Goal: Transaction & Acquisition: Purchase product/service

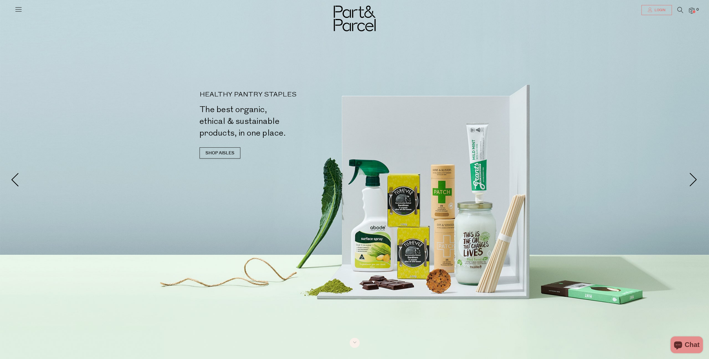
click at [660, 9] on span "Login" at bounding box center [659, 10] width 12 height 5
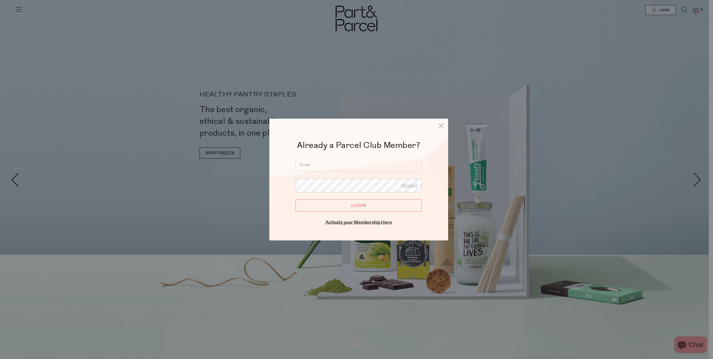
click at [344, 164] on input "email" at bounding box center [359, 165] width 126 height 14
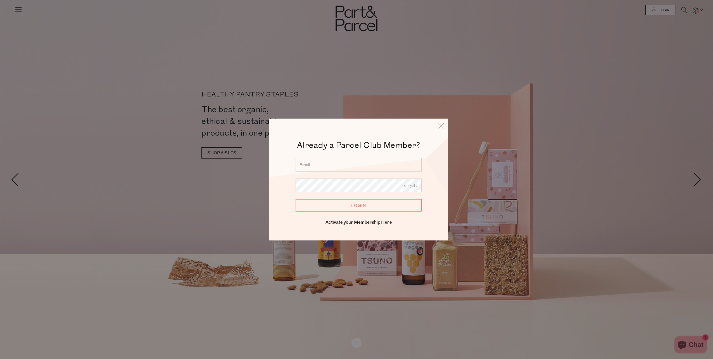
type input "lisacope13@gmail.com"
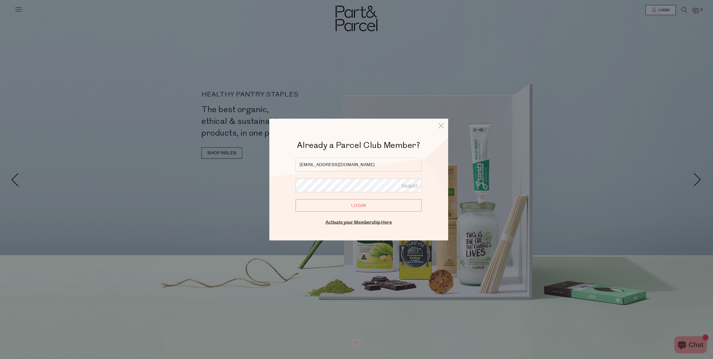
click at [361, 208] on input "Login" at bounding box center [359, 205] width 126 height 12
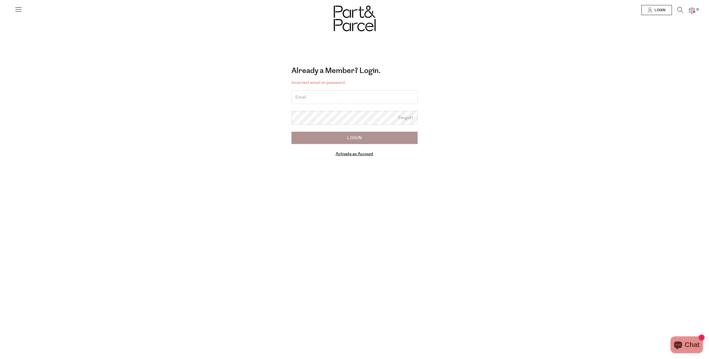
click at [369, 96] on input "email" at bounding box center [354, 97] width 126 height 14
type input "[PERSON_NAME][EMAIL_ADDRESS][DOMAIN_NAME]"
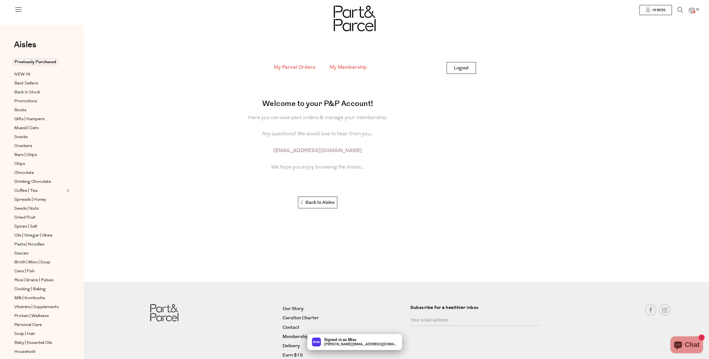
click at [353, 67] on link "My Membership" at bounding box center [347, 67] width 37 height 7
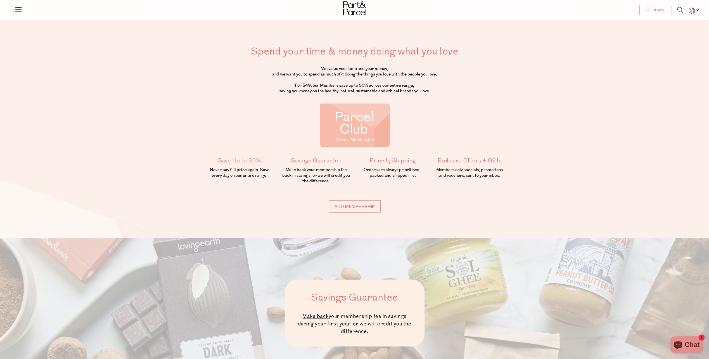
click at [653, 11] on span "Hi Miss" at bounding box center [658, 10] width 14 height 5
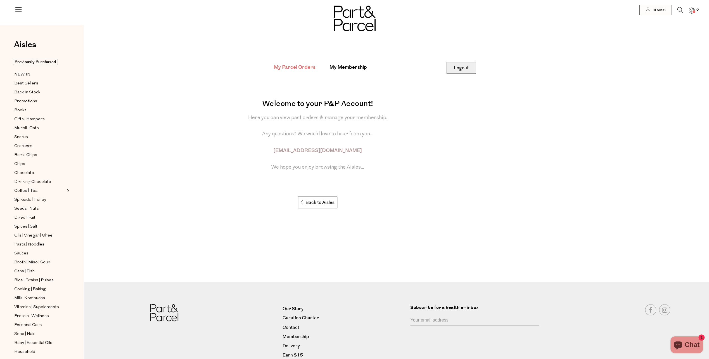
click at [456, 70] on link "Logout" at bounding box center [461, 68] width 29 height 12
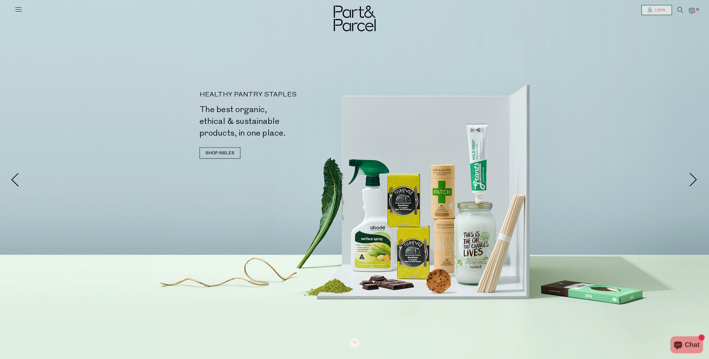
click at [657, 8] on span "Login" at bounding box center [659, 10] width 12 height 5
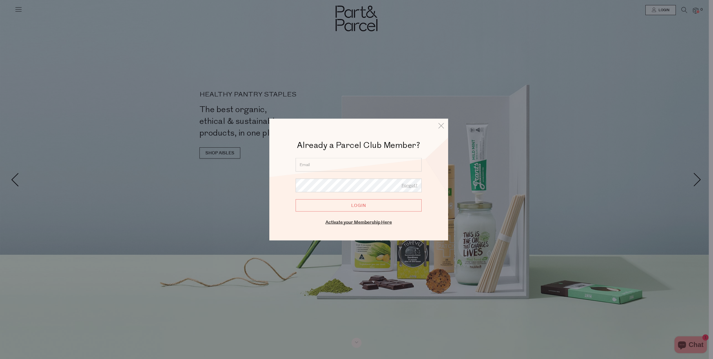
click at [344, 169] on input "email" at bounding box center [359, 165] width 126 height 14
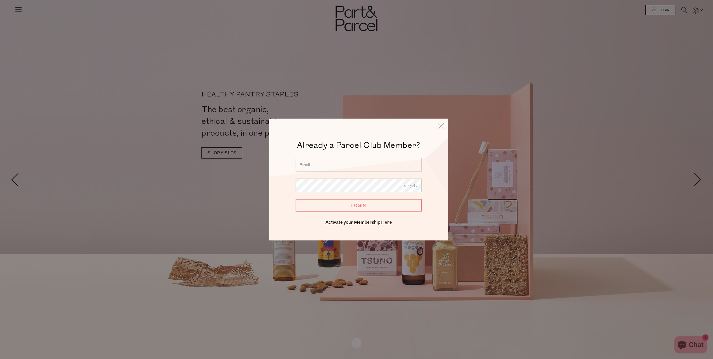
type input "lisacope13@gmail.com"
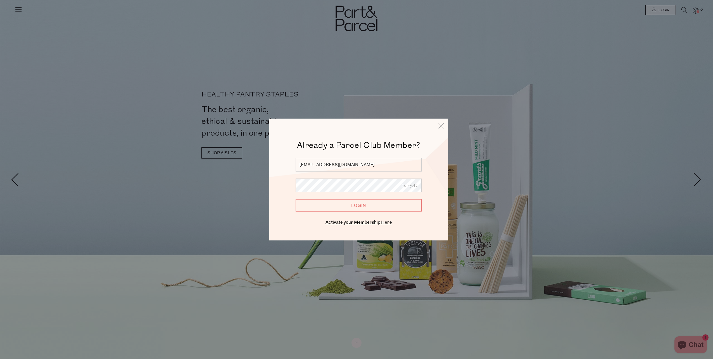
click at [296, 199] on input "Login" at bounding box center [359, 205] width 126 height 12
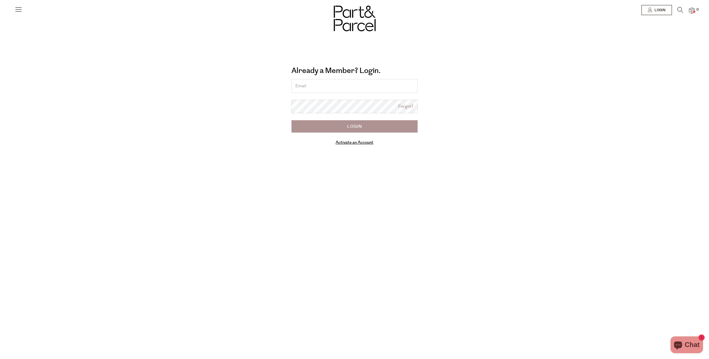
click at [322, 83] on input "email" at bounding box center [354, 86] width 126 height 14
type input "lisacope13@gmail.com"
click at [407, 106] on link "Forgot?" at bounding box center [405, 105] width 15 height 6
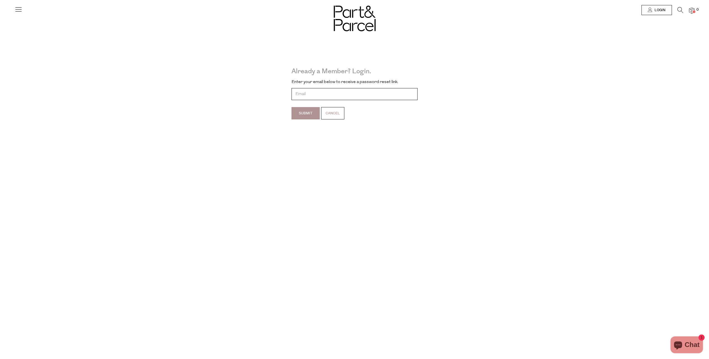
click at [316, 96] on input "email" at bounding box center [354, 94] width 126 height 12
type input "lisacope13@gmail.com"
click at [309, 112] on input "Submit" at bounding box center [305, 113] width 28 height 12
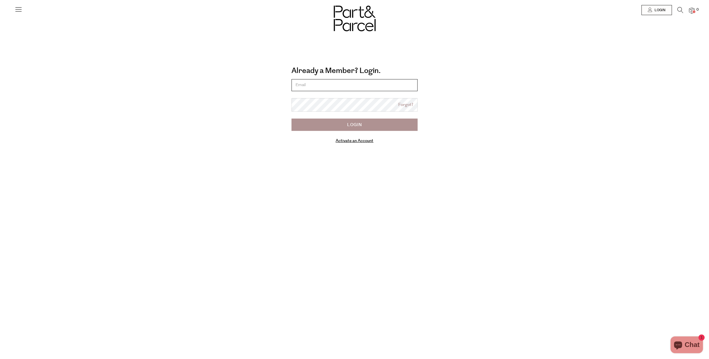
click at [367, 86] on input "email" at bounding box center [354, 85] width 126 height 12
type input "[EMAIL_ADDRESS][DOMAIN_NAME]"
click at [364, 131] on input "Login" at bounding box center [354, 124] width 126 height 12
click at [364, 129] on input "Login" at bounding box center [354, 124] width 126 height 12
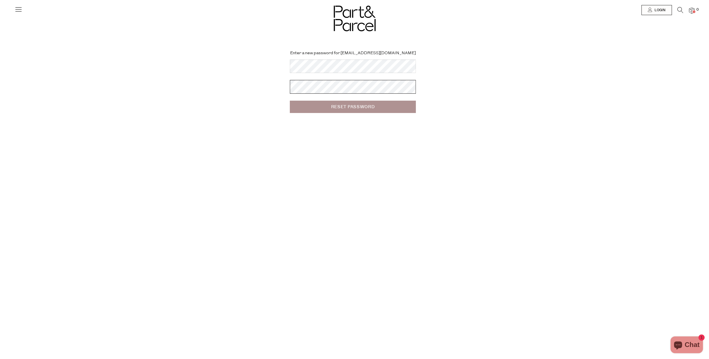
click at [290, 101] on input "Reset Password" at bounding box center [353, 107] width 126 height 12
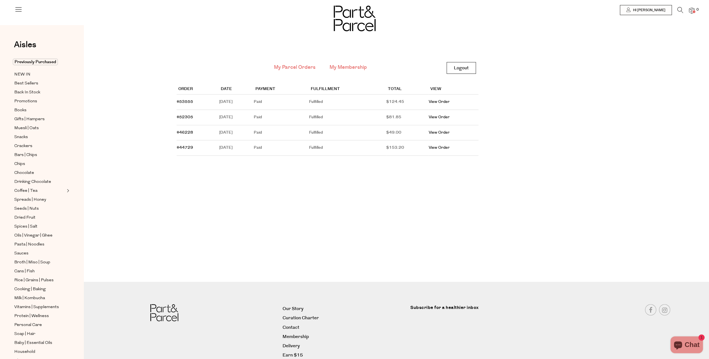
click at [350, 68] on link "My Membership" at bounding box center [347, 67] width 37 height 7
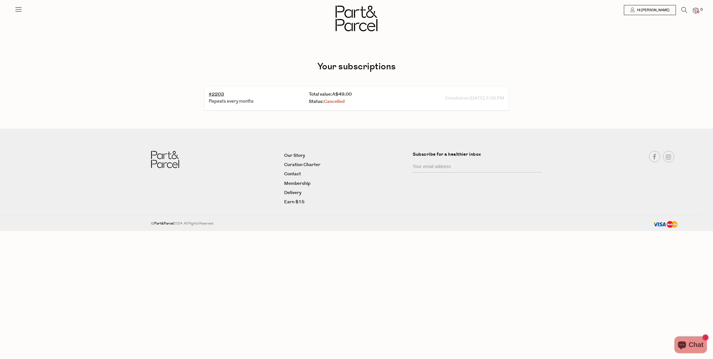
click at [22, 11] on div at bounding box center [356, 10] width 713 height 20
click at [21, 10] on icon at bounding box center [19, 9] width 8 height 8
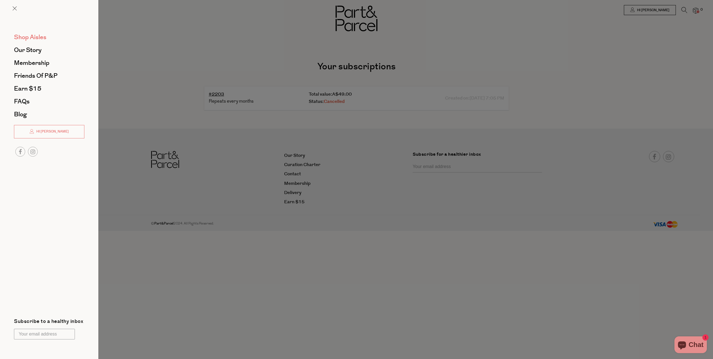
click at [31, 38] on span "Shop Aisles" at bounding box center [30, 37] width 32 height 9
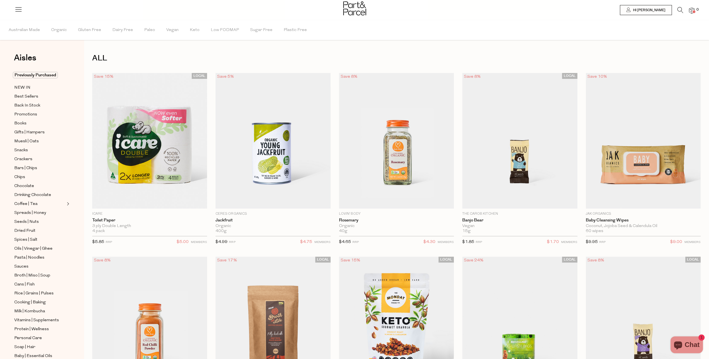
click at [681, 8] on icon at bounding box center [680, 10] width 6 height 6
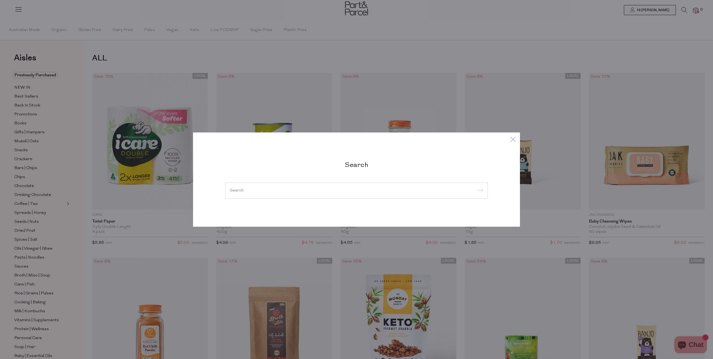
click at [292, 191] on input "search" at bounding box center [357, 190] width 254 height 4
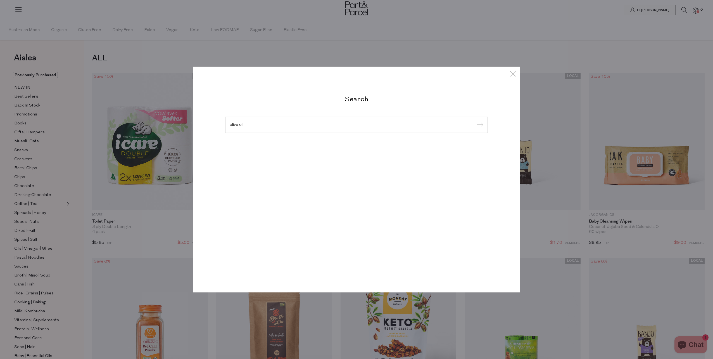
type input "olive oil"
click at [475, 121] on input "submit" at bounding box center [479, 125] width 8 height 8
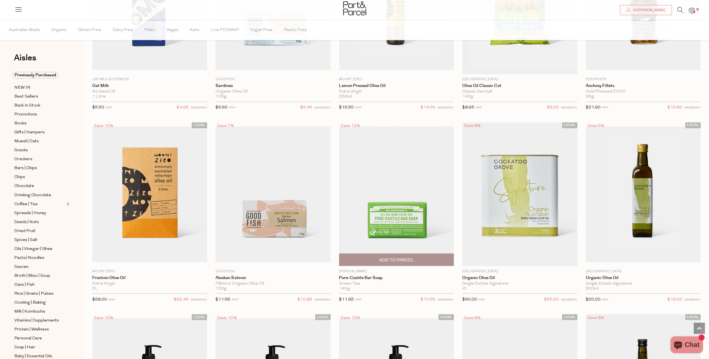
scroll to position [950, 0]
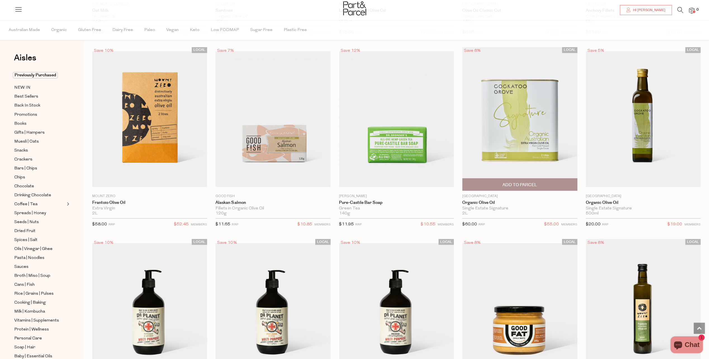
click at [520, 179] on span "Add To Parcel" at bounding box center [519, 184] width 111 height 12
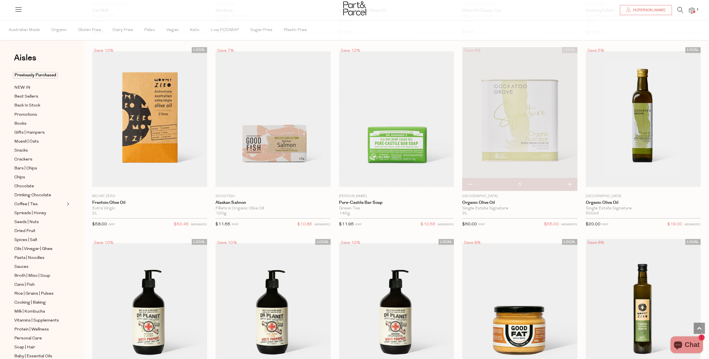
click at [692, 13] on img at bounding box center [692, 11] width 6 height 6
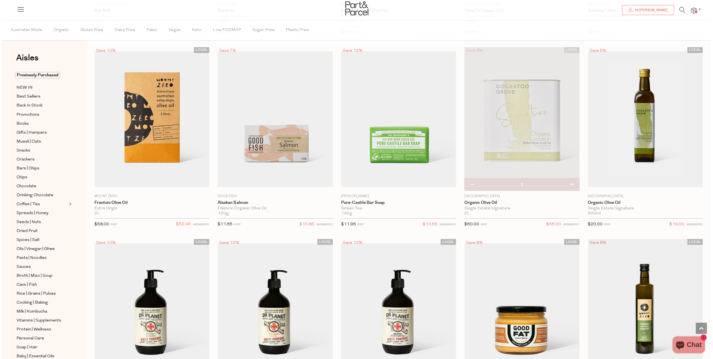
scroll to position [955, 0]
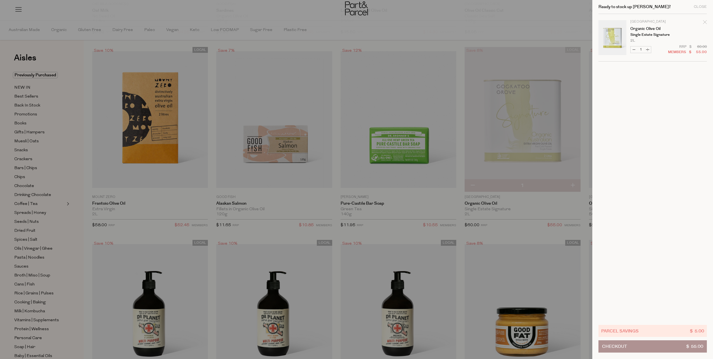
click at [657, 352] on button "Checkout $ 55.00" at bounding box center [653, 346] width 108 height 12
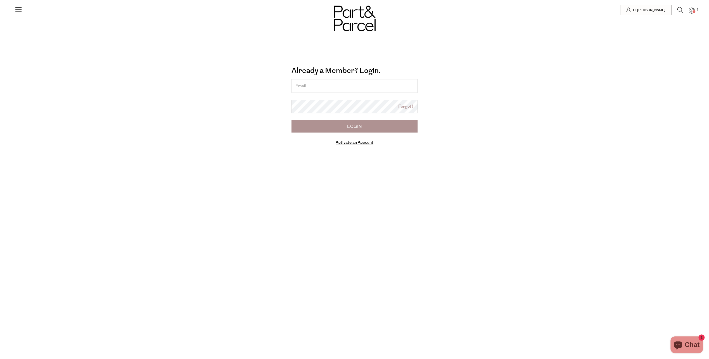
click at [329, 80] on input "email" at bounding box center [354, 86] width 126 height 14
type input "[EMAIL_ADDRESS][DOMAIN_NAME]"
click at [357, 142] on link "Activate an Account" at bounding box center [355, 141] width 38 height 6
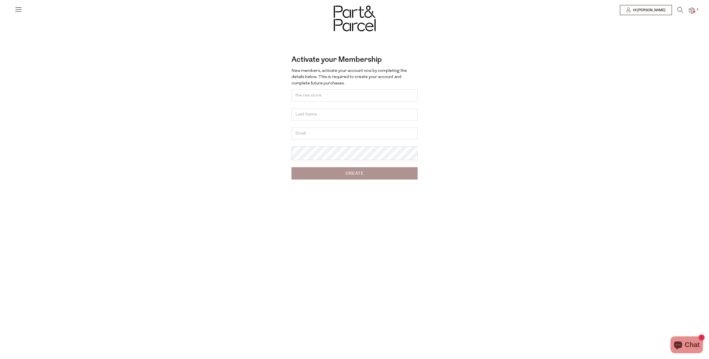
type input "the raw store"
click at [346, 120] on input "text" at bounding box center [354, 114] width 126 height 12
type input "au"
click at [416, 135] on input "email" at bounding box center [354, 133] width 126 height 12
type input "therawstoreau@gmail.com"
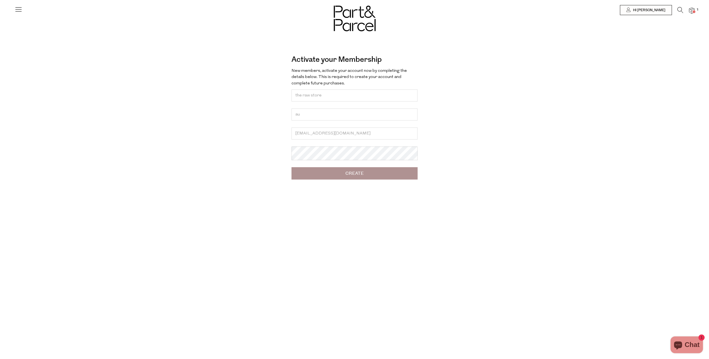
click at [364, 179] on input "Create" at bounding box center [354, 173] width 126 height 12
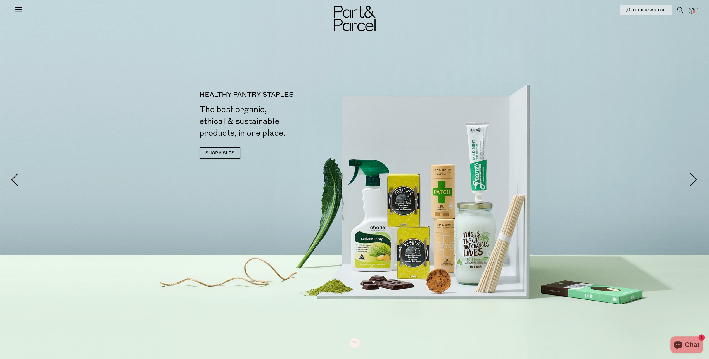
click at [696, 11] on span "1" at bounding box center [697, 9] width 5 height 5
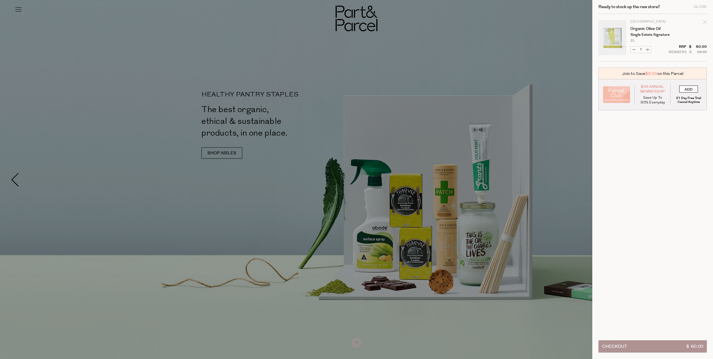
click at [691, 89] on input "ADD" at bounding box center [688, 89] width 19 height 7
type input "ADDED"
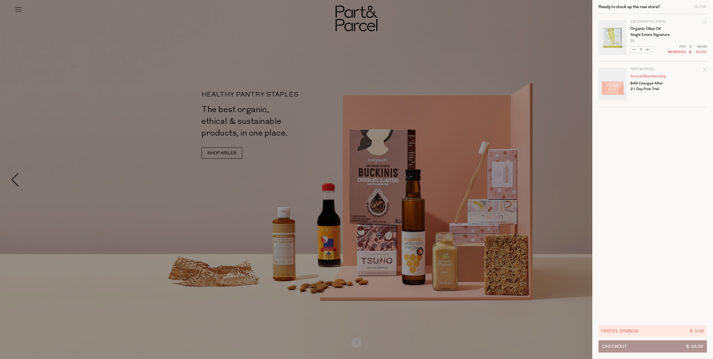
click at [649, 346] on button "Checkout $ 55.00" at bounding box center [653, 346] width 108 height 12
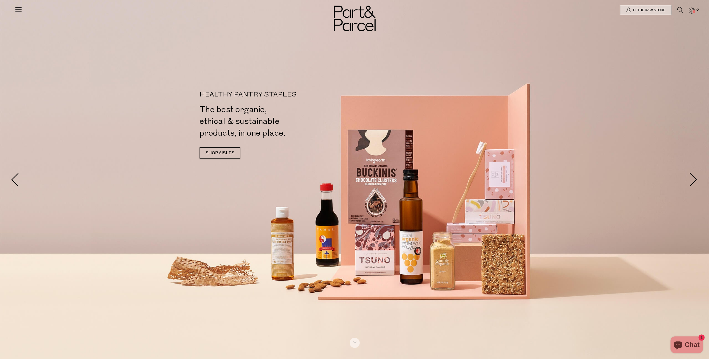
click at [693, 8] on img at bounding box center [692, 11] width 6 height 6
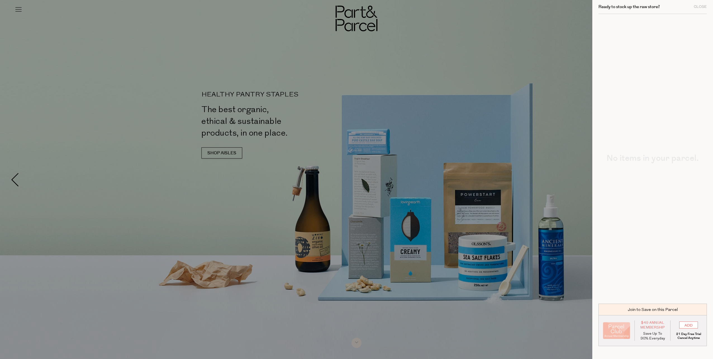
click at [702, 9] on div "Ready to stock up the raw store? Close" at bounding box center [653, 7] width 108 height 14
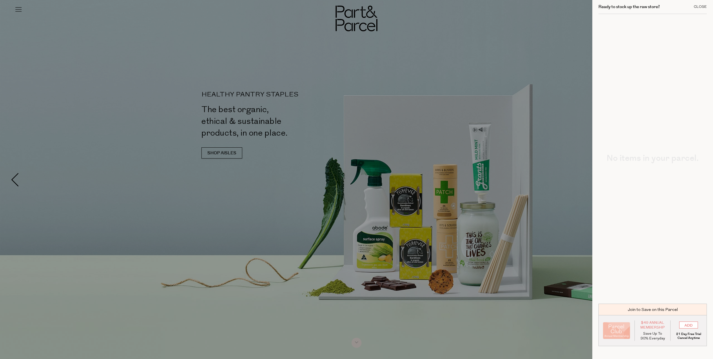
click at [702, 7] on div "Close" at bounding box center [700, 7] width 13 height 4
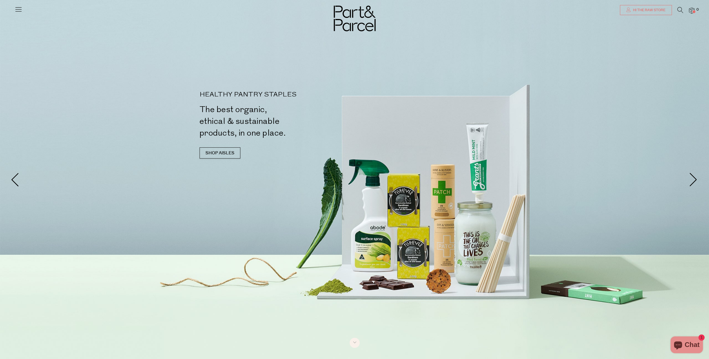
click at [644, 7] on link "Hi the raw store" at bounding box center [646, 10] width 52 height 10
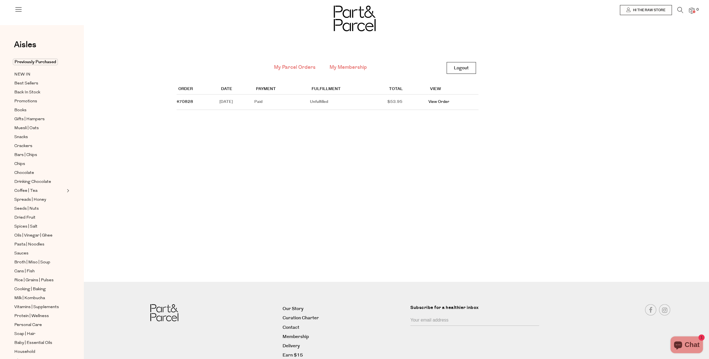
click at [343, 65] on link "My Membership" at bounding box center [347, 67] width 37 height 7
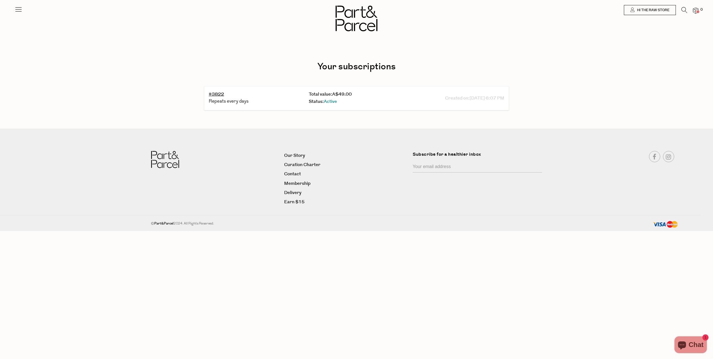
click at [338, 100] on div "Status: Active" at bounding box center [357, 102] width 96 height 8
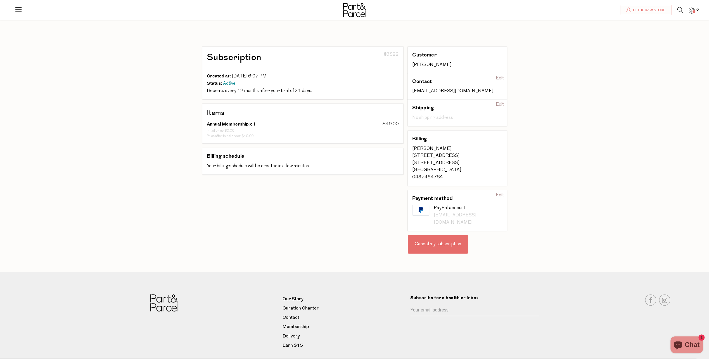
scroll to position [17, 0]
